Goal: Task Accomplishment & Management: Manage account settings

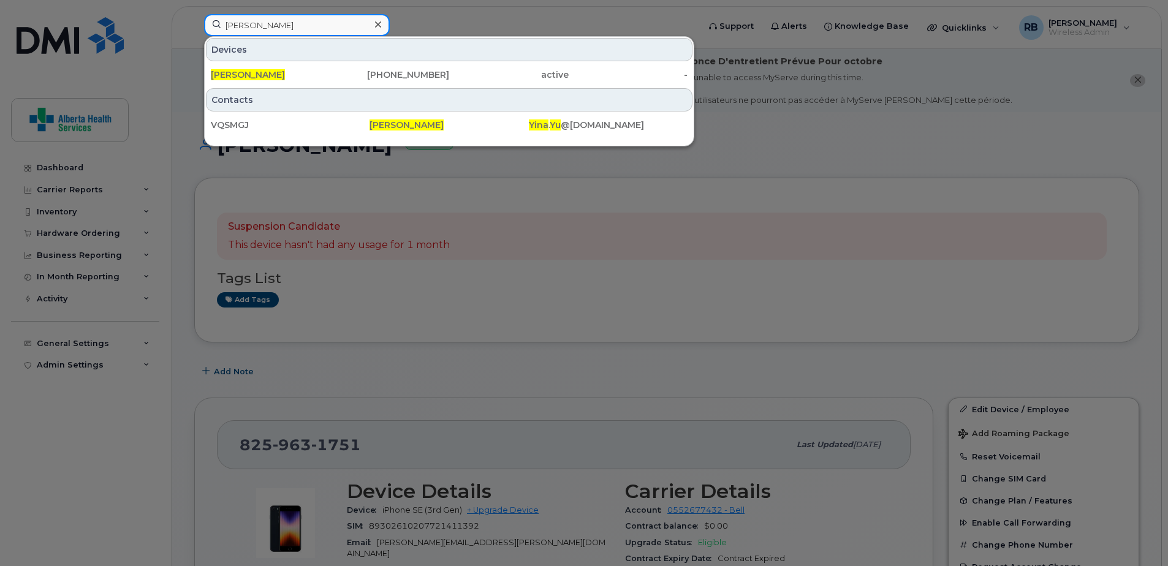
drag, startPoint x: 297, startPoint y: 30, endPoint x: 143, endPoint y: 19, distance: 154.2
click at [194, 20] on div "Yina Yu Devices Yina Yu 780-916-3571 active - Contacts VQSMGJ Yina Yu Yina . Yu…" at bounding box center [447, 27] width 506 height 27
paste input "780-312-0570"
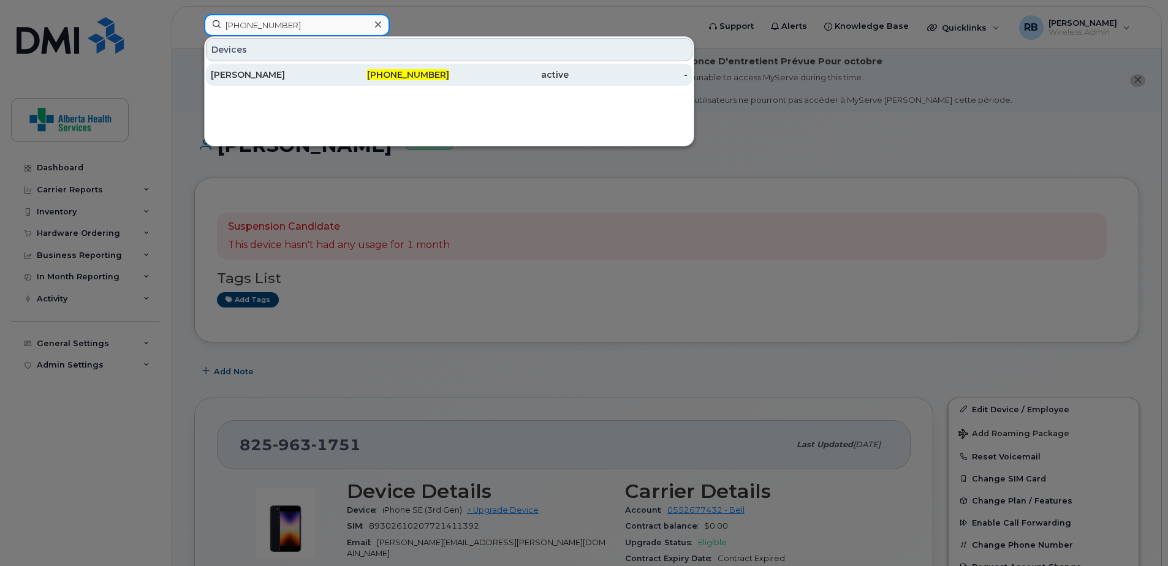
type input "780-312-0570"
click at [332, 69] on div "780-312-0570" at bounding box center [389, 75] width 119 height 12
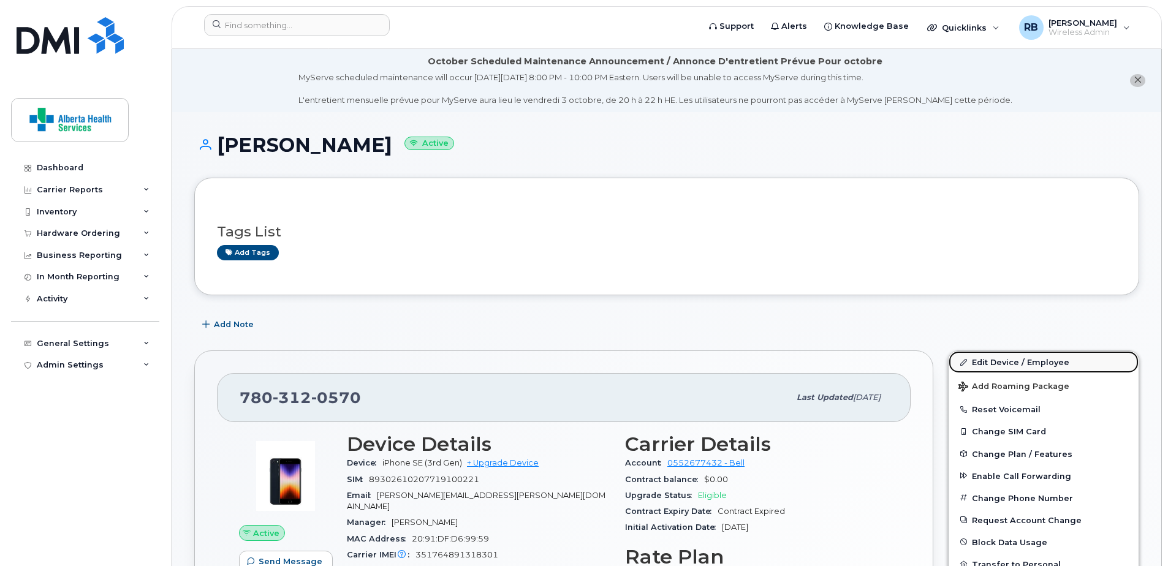
click at [1010, 359] on link "Edit Device / Employee" at bounding box center [1044, 362] width 190 height 22
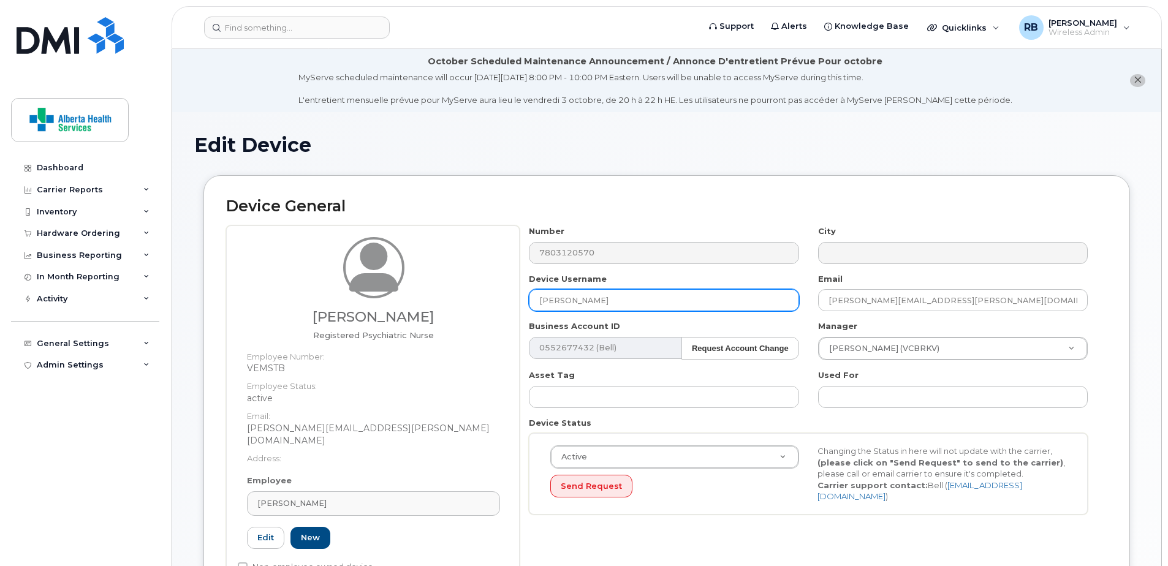
drag, startPoint x: 692, startPoint y: 292, endPoint x: 378, endPoint y: 287, distance: 313.8
click at [378, 287] on div "Stephanie Behm Registered Psychiatric Nurse Employee Number: VEMSTB Employee St…" at bounding box center [666, 410] width 881 height 370
paste input "[PERSON_NAME]"
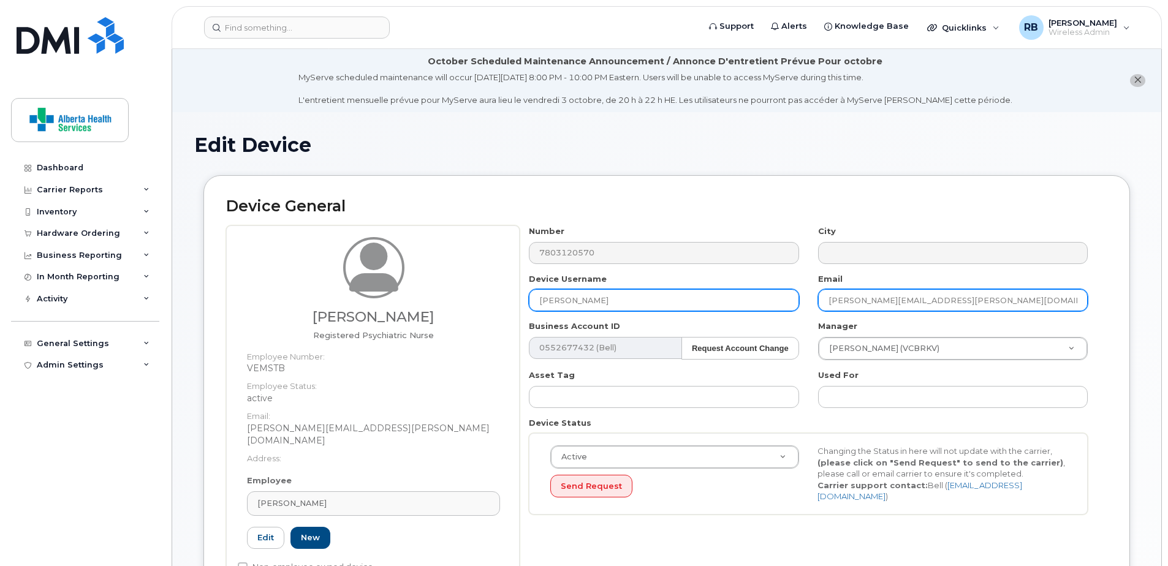
type input "Danielle Johnson"
drag, startPoint x: 1040, startPoint y: 303, endPoint x: 627, endPoint y: 295, distance: 413.1
click at [627, 295] on div "Number 7803120570 City Device Username Danielle Johnson Email Stephanie.Behm@re…" at bounding box center [809, 374] width 578 height 298
paste input "Danielle Johnson"
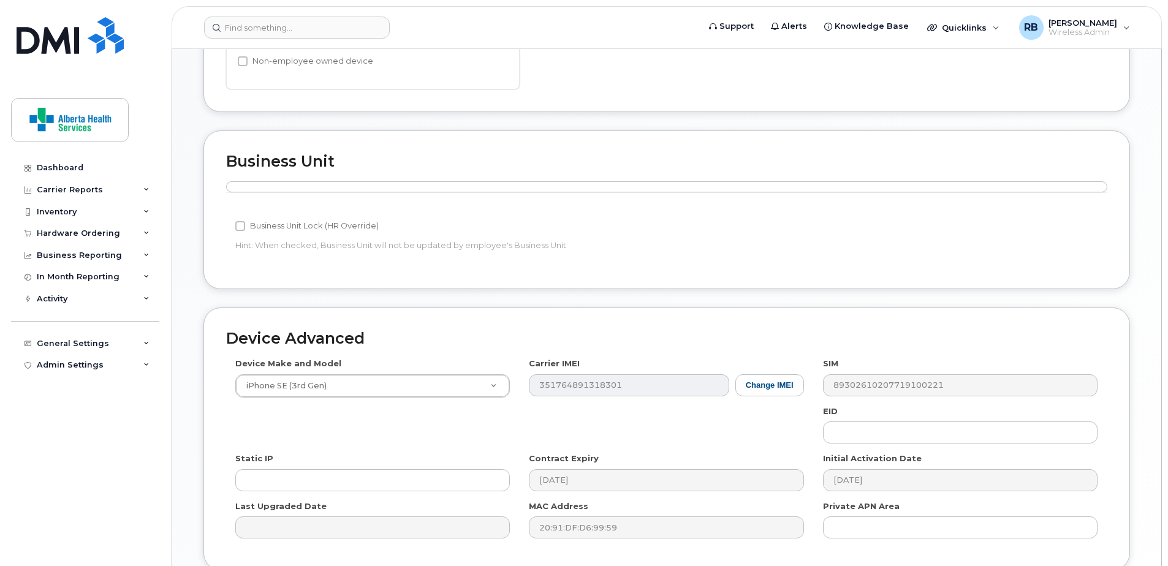
scroll to position [601, 0]
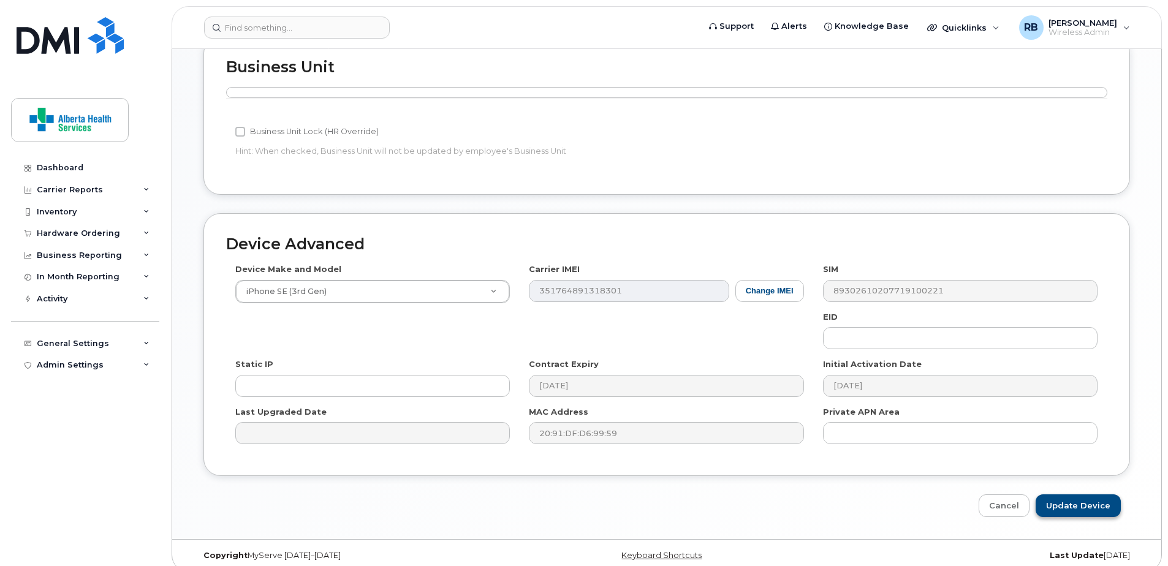
type input "Danielle Johnson"
click at [1075, 496] on input "Update Device" at bounding box center [1078, 505] width 85 height 23
type input "Saving..."
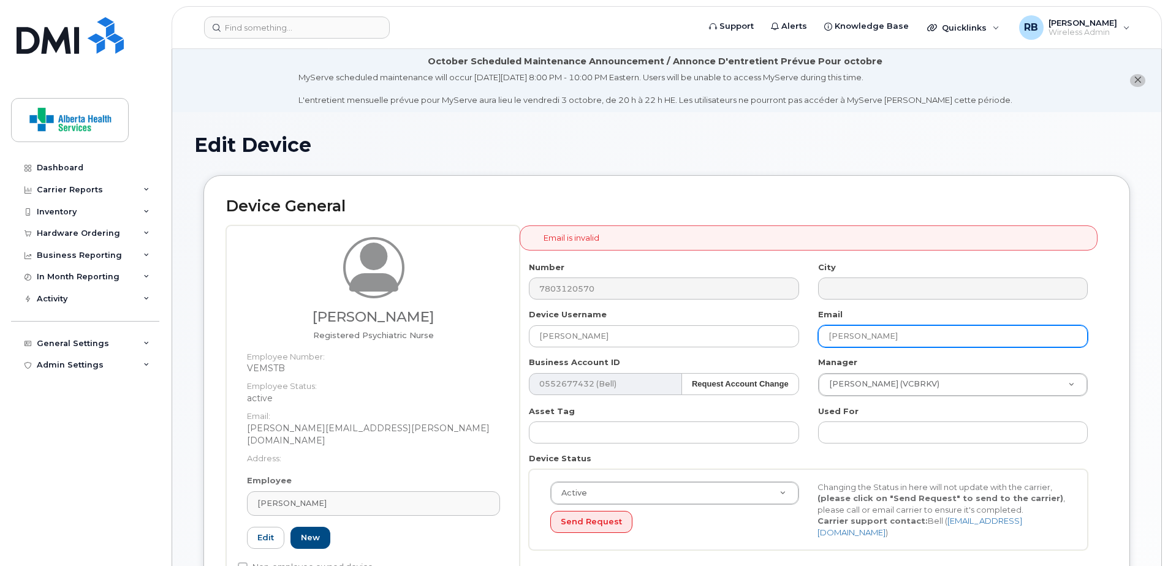
drag, startPoint x: 952, startPoint y: 337, endPoint x: 675, endPoint y: 314, distance: 277.9
click at [682, 316] on div "Number 7803120570 City Device Username Danielle Johnson Email Danielle Johnson …" at bounding box center [809, 411] width 578 height 298
paste input ".Johnson@recoveryalberta.ca"
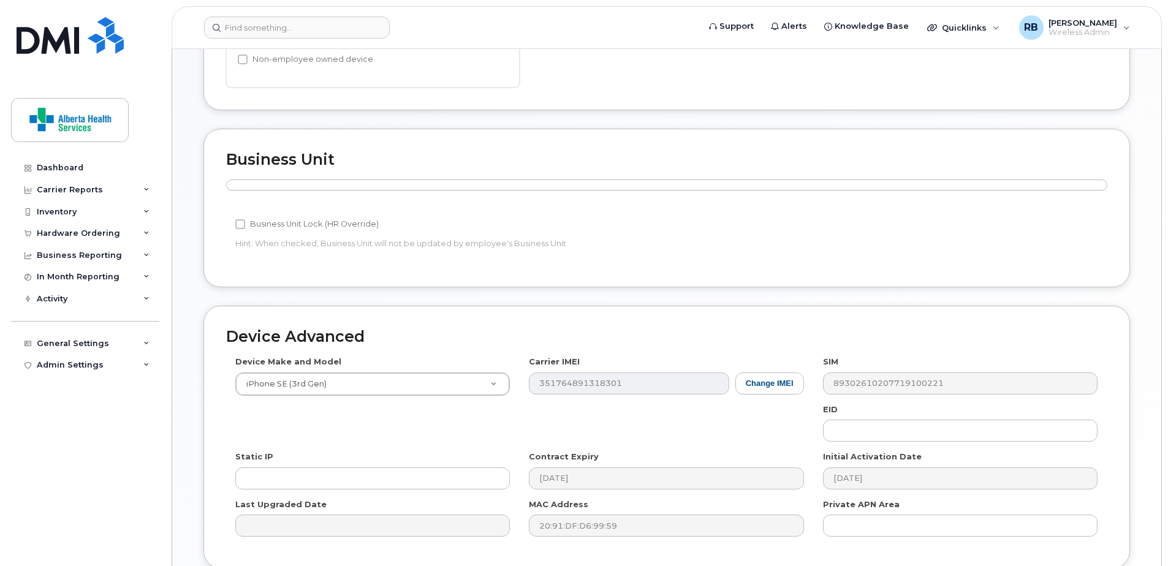
scroll to position [601, 0]
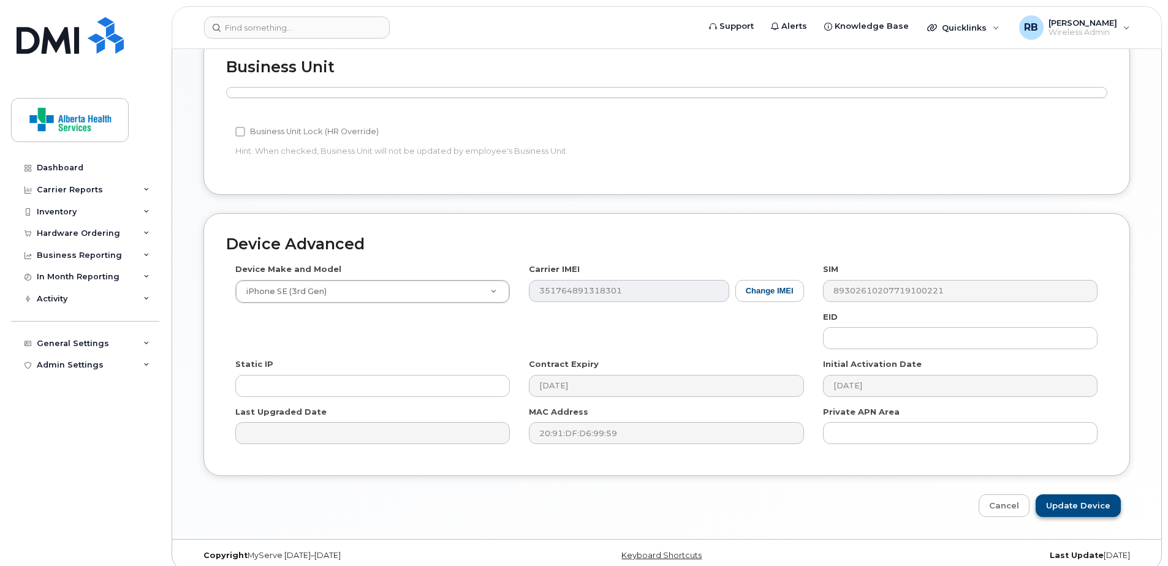
type input "[PERSON_NAME][EMAIL_ADDRESS][PERSON_NAME][DOMAIN_NAME]"
click at [1082, 494] on input "Update Device" at bounding box center [1078, 505] width 85 height 23
type input "Saving..."
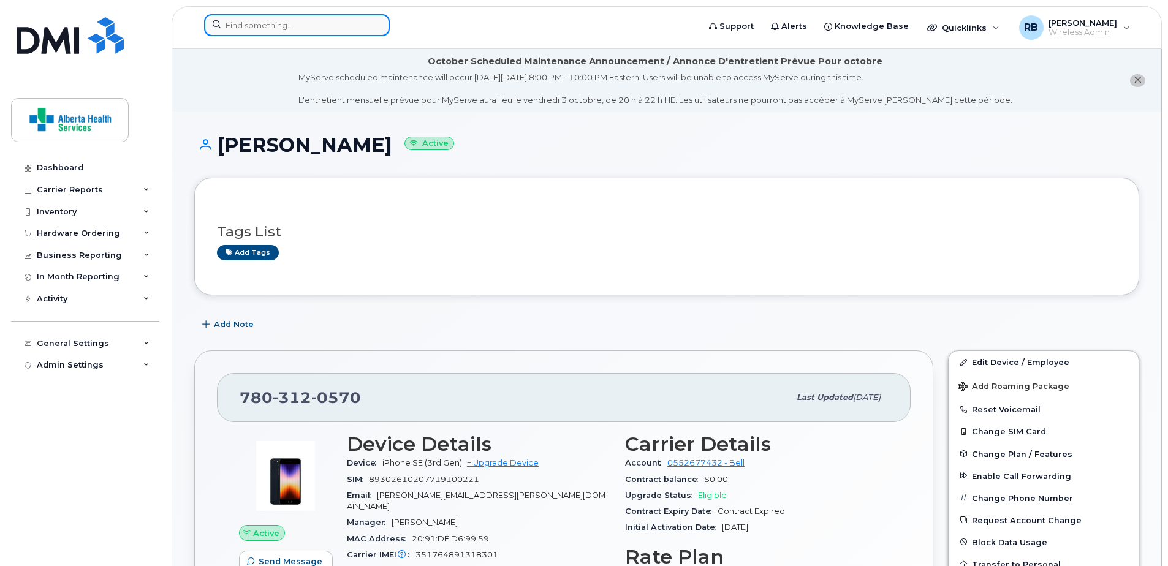
click at [295, 26] on input at bounding box center [297, 25] width 186 height 22
paste input "[PHONE_NUMBER]"
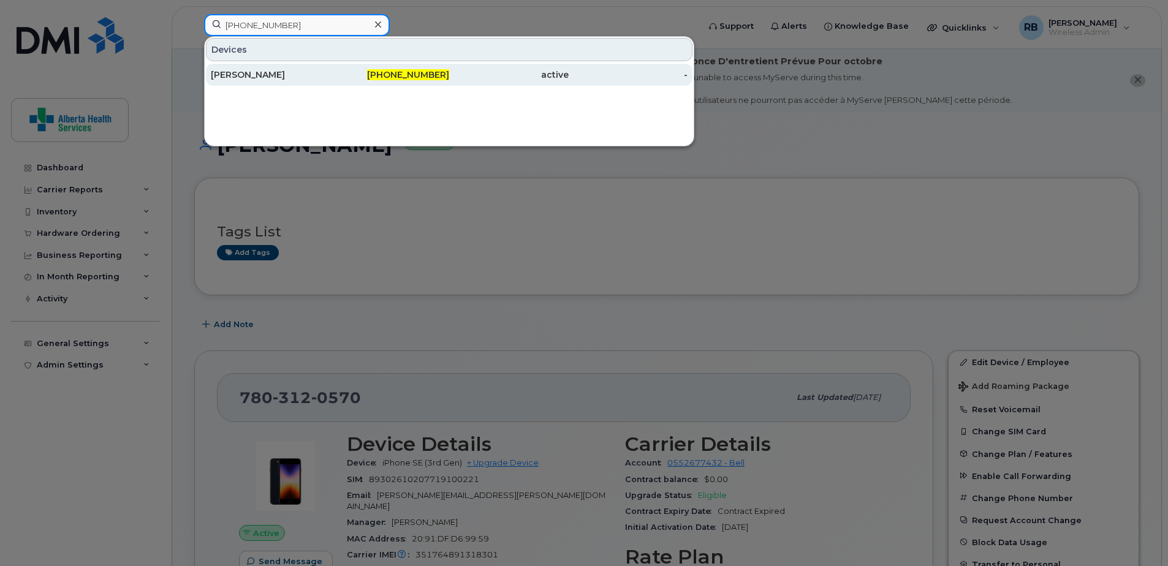
type input "[PHONE_NUMBER]"
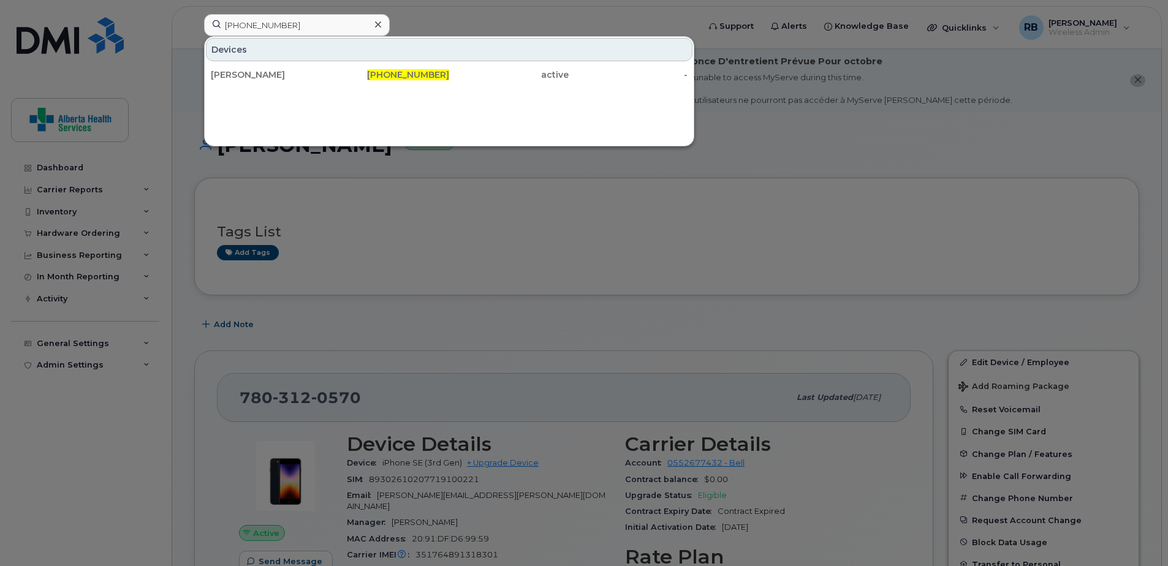
drag, startPoint x: 319, startPoint y: 73, endPoint x: 7, endPoint y: 142, distance: 319.4
click at [319, 73] on div "[PERSON_NAME]" at bounding box center [270, 75] width 119 height 12
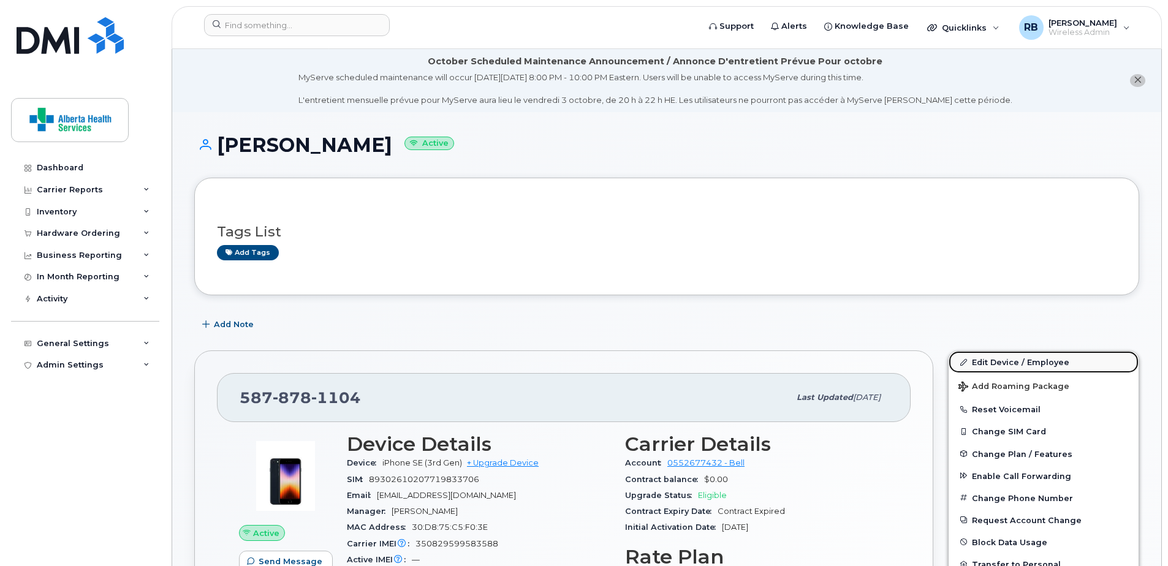
click at [1002, 366] on link "Edit Device / Employee" at bounding box center [1044, 362] width 190 height 22
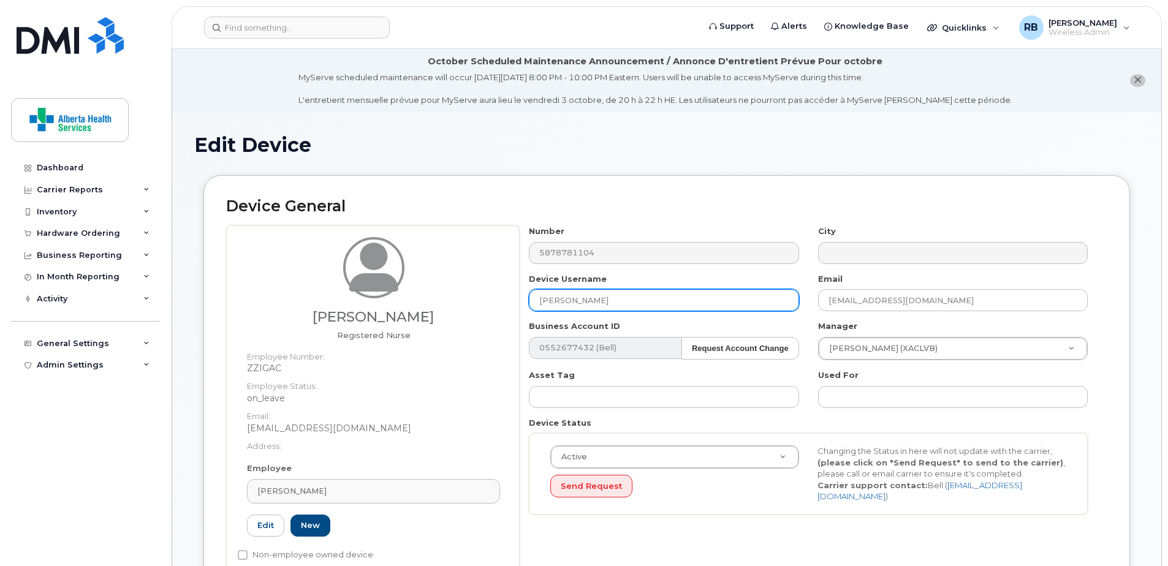
drag, startPoint x: 667, startPoint y: 301, endPoint x: 336, endPoint y: 287, distance: 331.2
click at [392, 298] on div "[PERSON_NAME] Registered Nurse Employee Number: ZZIGAC Employee Status: on_leav…" at bounding box center [666, 404] width 881 height 358
paste input "[PERSON_NAME]"
type input "[PERSON_NAME]"
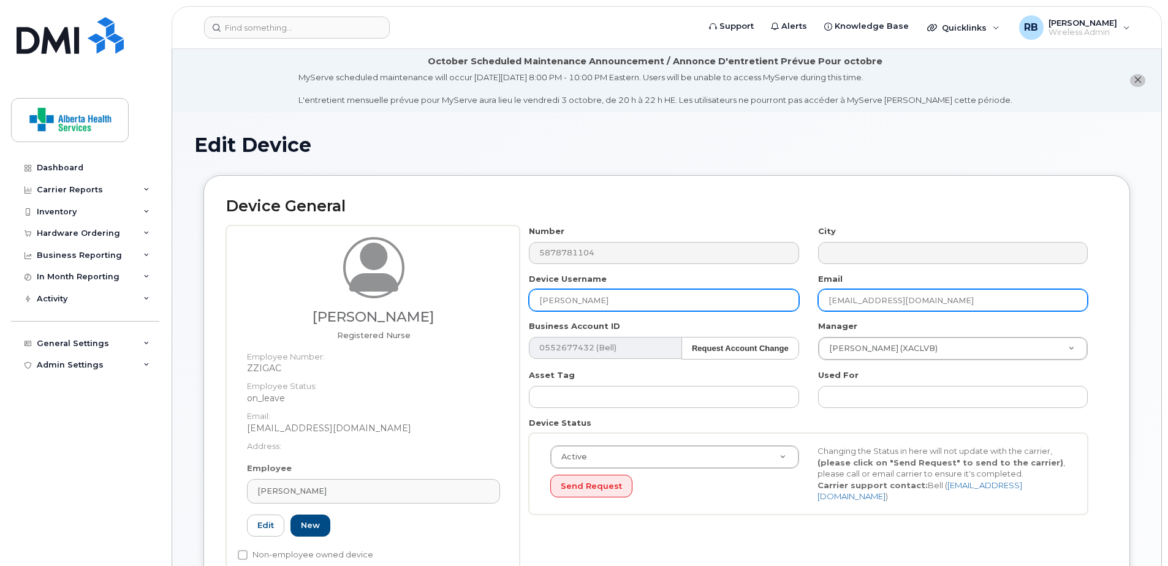
drag, startPoint x: 996, startPoint y: 306, endPoint x: 568, endPoint y: 296, distance: 428.4
click at [568, 296] on div "Number 5878781104 City Device Username Raegan McGillivray Email Kelsey.Fraser2@…" at bounding box center [809, 374] width 578 height 298
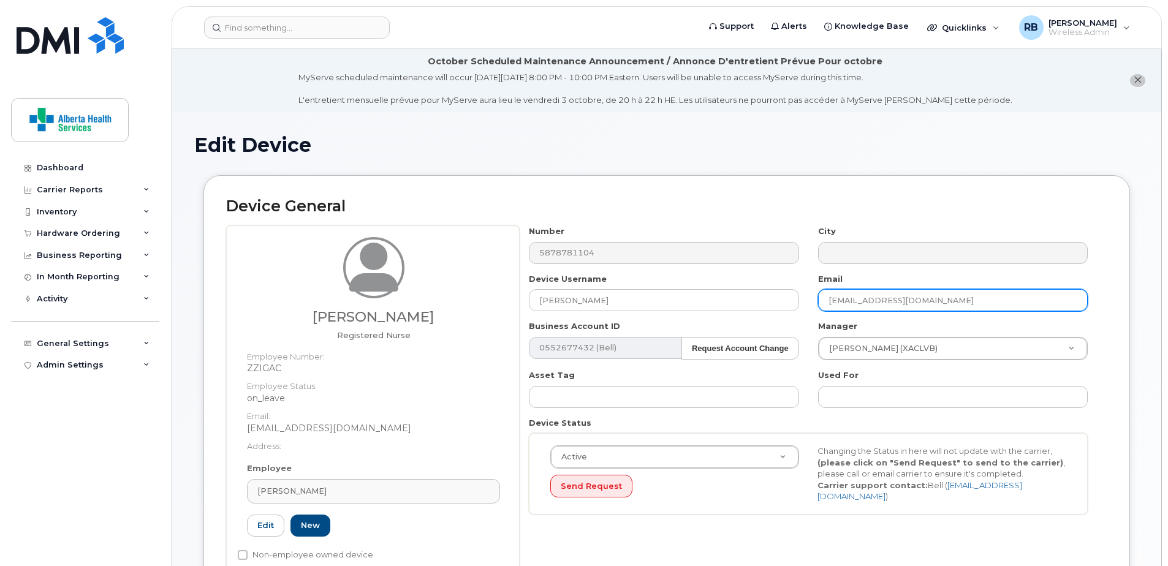
paste input "Raegan.McGillivray"
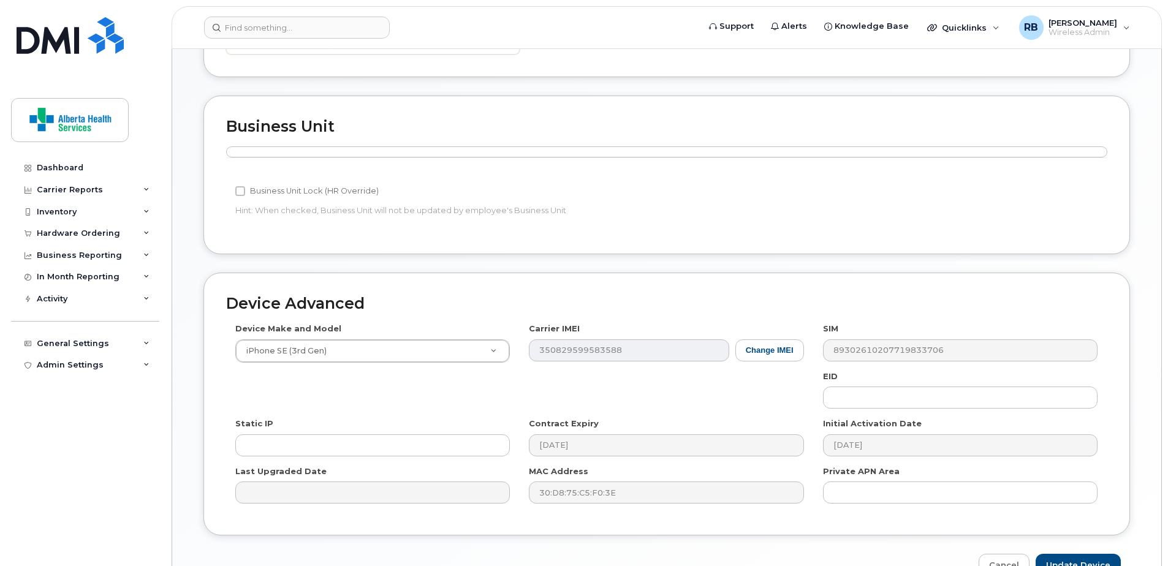
scroll to position [601, 0]
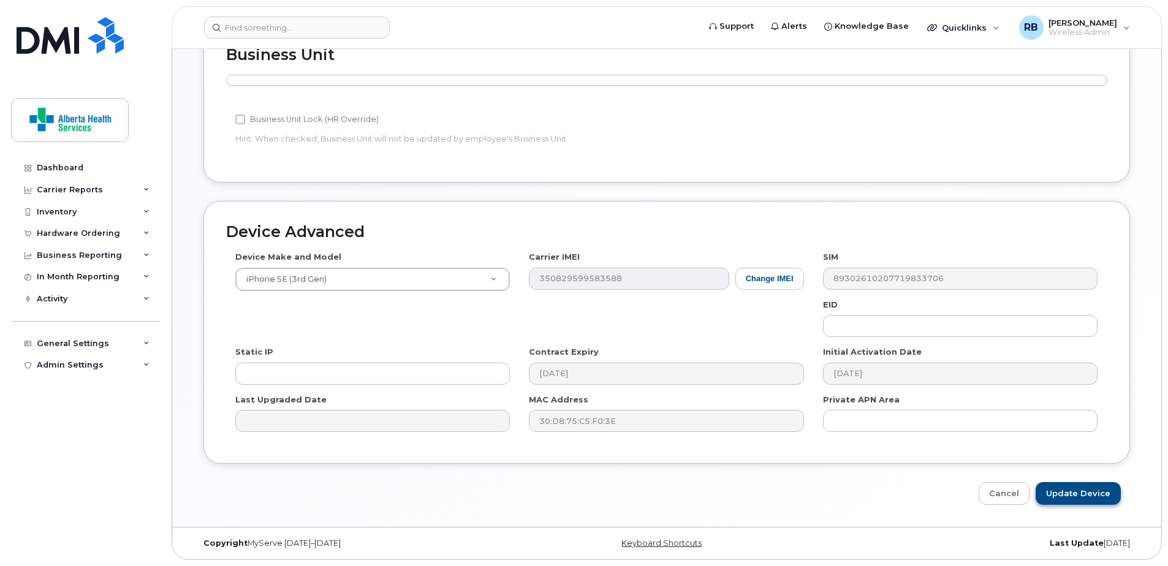
type input "[PERSON_NAME][EMAIL_ADDRESS][PERSON_NAME][DOMAIN_NAME]"
click at [1086, 497] on input "Update Device" at bounding box center [1078, 493] width 85 height 23
type input "Saving..."
